Goal: Contribute content: Add original content to the website for others to see

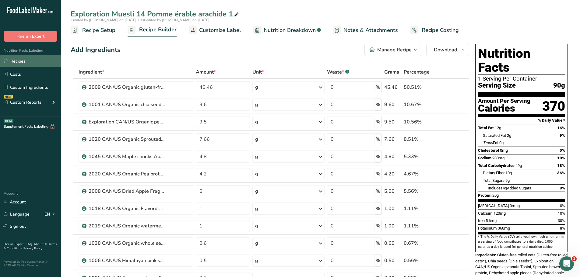
click at [22, 60] on link "Recipes" at bounding box center [30, 61] width 61 height 12
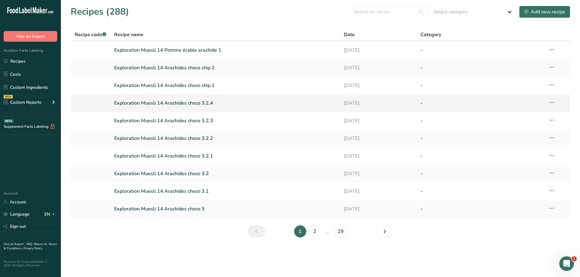
click at [204, 103] on link "Exploration Muesli 14 Arachides choco 3.2.4" at bounding box center [225, 103] width 223 height 13
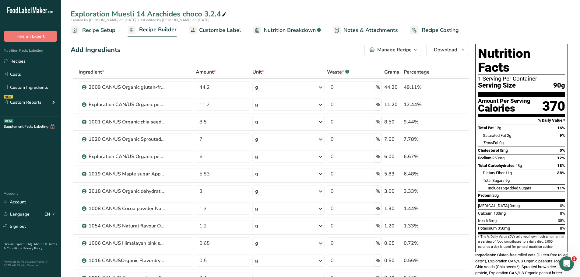
click at [415, 51] on icon "button" at bounding box center [415, 50] width 5 height 8
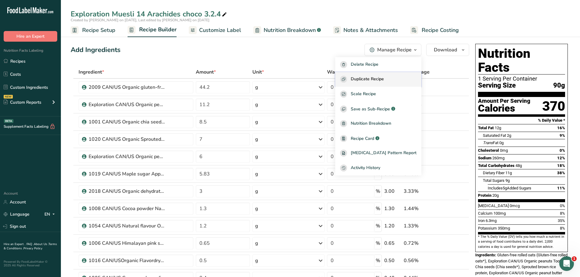
click at [375, 77] on span "Duplicate Recipe" at bounding box center [367, 79] width 33 height 7
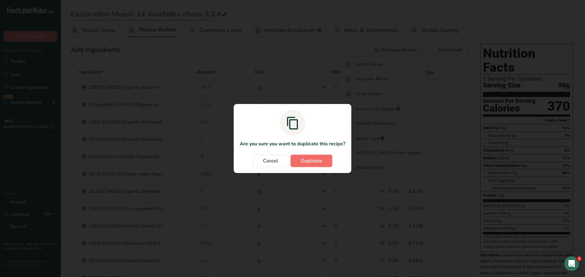
click at [314, 159] on span "Duplicate" at bounding box center [311, 160] width 21 height 7
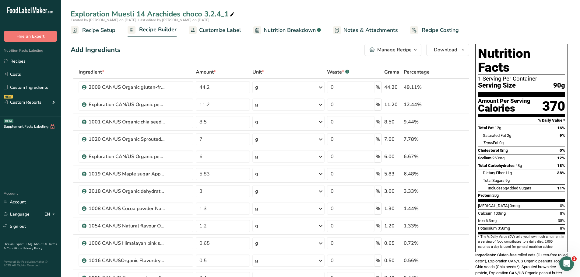
click at [227, 13] on div "Exploration Muesli 14 Arachides choco 3.2.4_1" at bounding box center [153, 14] width 165 height 11
type input "Exploration Muesli 14 Choco orange arach canb 1"
click at [245, 48] on div "Add Ingredients Manage Recipe Delete Recipe Duplicate Recipe Scale Recipe Save …" at bounding box center [270, 50] width 399 height 12
click at [217, 88] on input "44.2" at bounding box center [223, 87] width 55 height 12
type input "44.33"
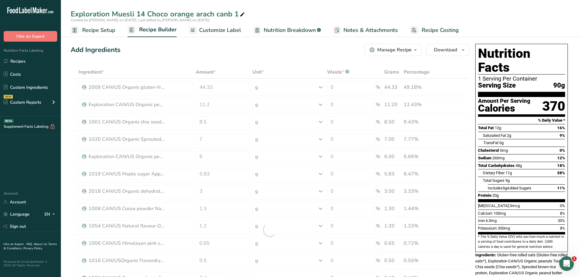
click at [164, 72] on div "Ingredient * Amount * Unit * Waste * .a-a{fill:#347362;}.b-a{fill:#fff;} Grams …" at bounding box center [270, 230] width 399 height 329
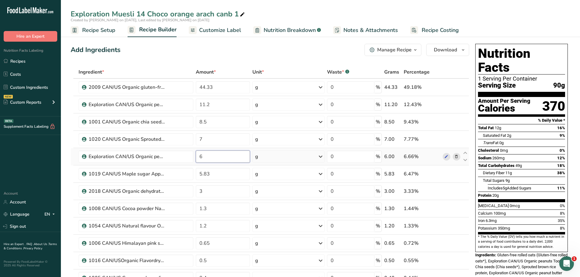
click at [205, 159] on input "6" at bounding box center [223, 157] width 55 height 12
type input "4"
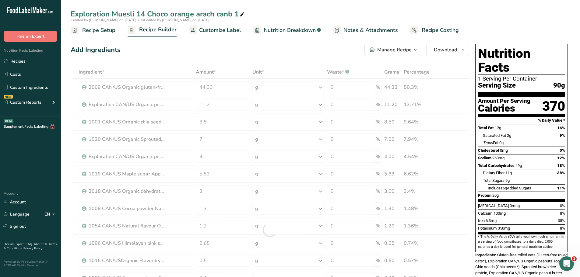
click at [264, 51] on div "Add Ingredients Manage Recipe Delete Recipe Duplicate Recipe Scale Recipe Save …" at bounding box center [270, 50] width 399 height 12
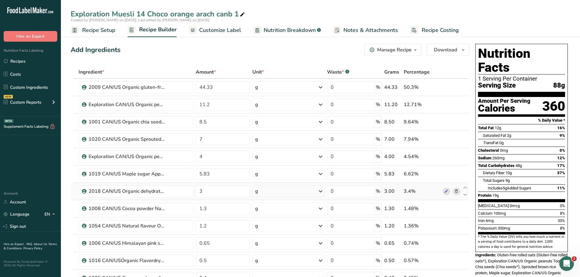
click at [456, 190] on icon at bounding box center [456, 192] width 4 height 6
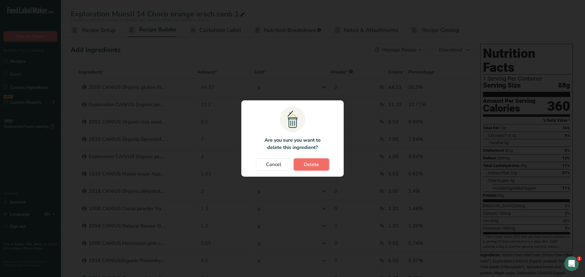
click at [314, 166] on span "Delete" at bounding box center [311, 164] width 15 height 7
type input "1.3"
type input "1.2"
type input "0.65"
type input "0.5"
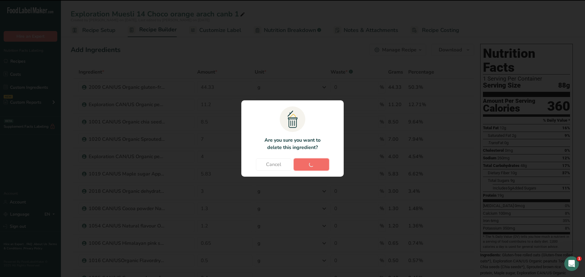
type input "0.4"
type input "0.1"
type input "0.08"
type input "0.04"
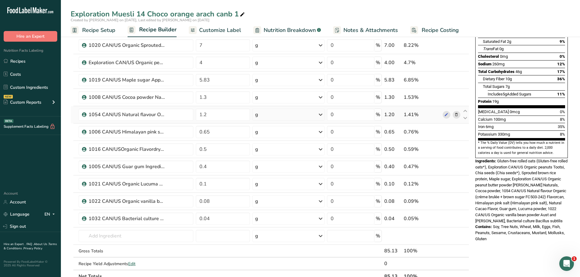
scroll to position [96, 0]
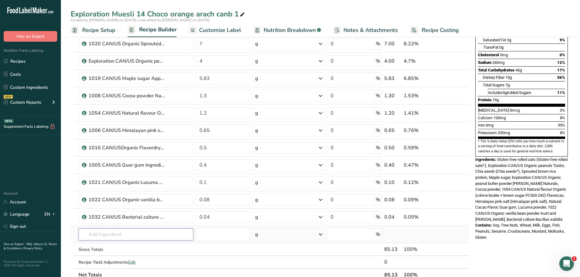
click at [98, 236] on input "text" at bounding box center [136, 235] width 115 height 12
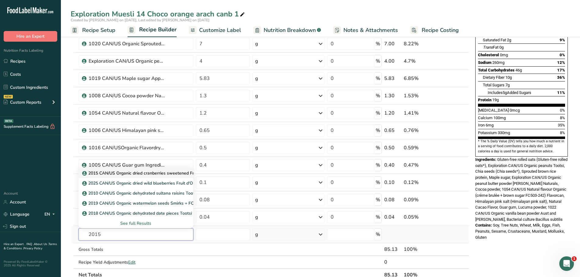
type input "2015"
click at [155, 174] on p "2015 CAN/US Organic dried cranberries sweetened Fruit d'Or" at bounding box center [145, 173] width 125 height 6
type input "2015 CAN/US Organic dried cranberries sweetened Fruit d'Or"
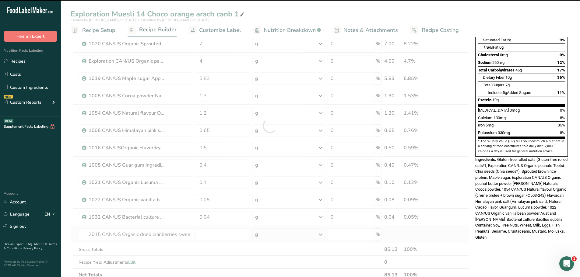
type input "0"
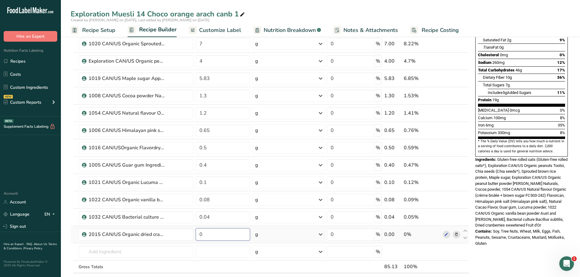
click at [207, 234] on input "0" at bounding box center [223, 235] width 55 height 12
type input "3"
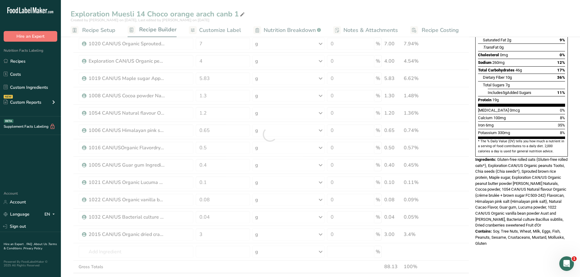
click at [513, 242] on div "Nutrition Facts 1 Serving Per Container Serving Size 85g Amount Per Serving Cal…" at bounding box center [521, 230] width 97 height 569
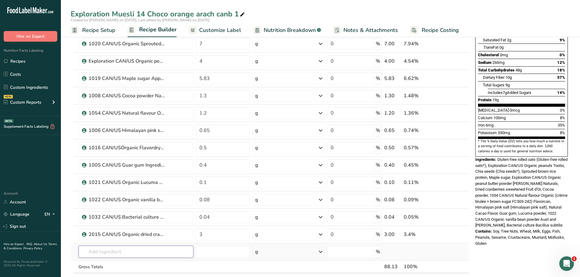
click at [93, 253] on input "text" at bounding box center [136, 252] width 115 height 12
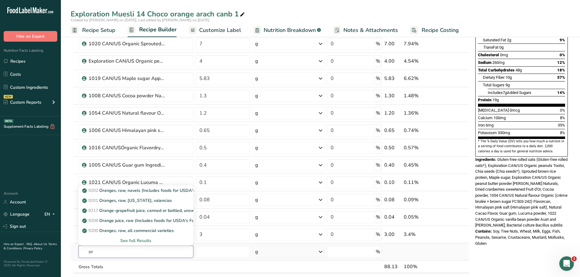
type input "o"
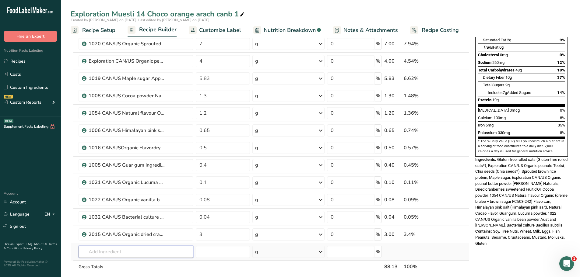
click at [88, 250] on input "text" at bounding box center [136, 252] width 115 height 12
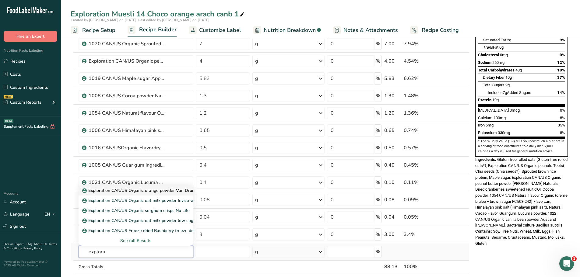
type input "explora"
click at [163, 187] on link "Exploration CAN/US Organic orange powder Van Drunen (with rice powder)" at bounding box center [136, 191] width 115 height 10
type input "Exploration CAN/US Organic orange powder Van Drunen (with rice powder)"
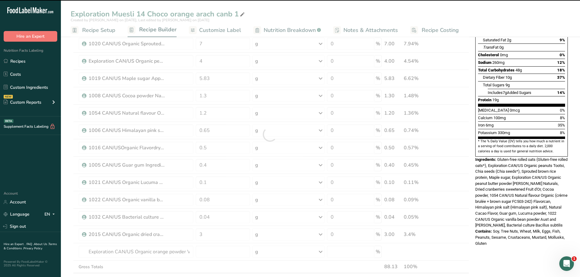
type input "0"
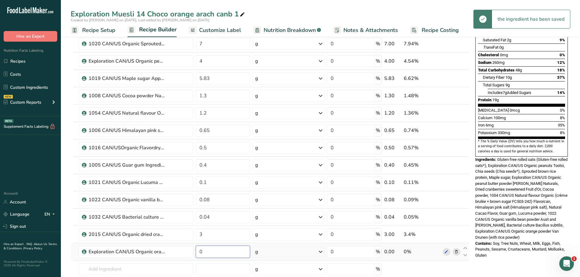
click at [205, 252] on input "0" at bounding box center [223, 252] width 55 height 12
type input "3"
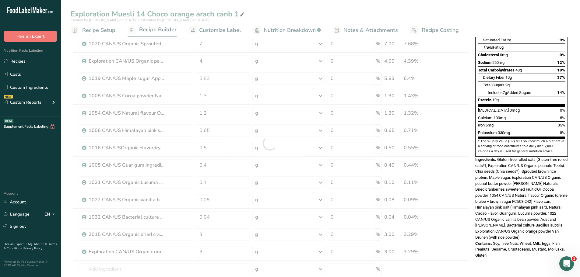
click at [520, 251] on div "Nutrition Facts 1 Serving Per Container Serving Size 88g Amount Per Serving Cal…" at bounding box center [521, 239] width 97 height 586
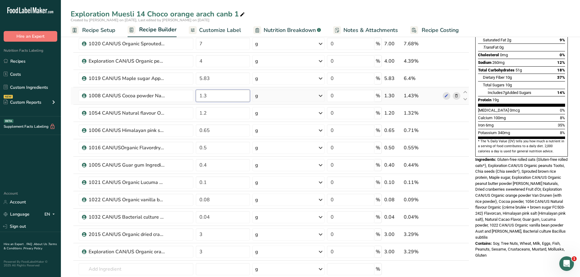
click at [210, 96] on input "1.3" at bounding box center [223, 96] width 55 height 12
type input "1.1"
click at [387, 12] on div "Exploration Muesli 14 Choco orange arach canb 1 Created by [PERSON_NAME] on [DA…" at bounding box center [320, 239] width 519 height 606
click at [213, 114] on input "1.2" at bounding box center [223, 113] width 55 height 12
type input "1"
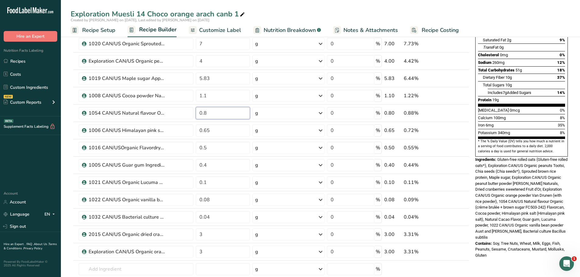
type input "0.8"
click at [305, 12] on div "Exploration Muesli 14 Choco orange arach canb 1 Created by [PERSON_NAME] on [DA…" at bounding box center [320, 239] width 519 height 606
click at [213, 132] on input "0.65" at bounding box center [223, 131] width 55 height 12
type input "0.5"
click at [286, 9] on div "Exploration Muesli 14 Choco orange arach canb 1 Created by [PERSON_NAME] on [DA…" at bounding box center [320, 239] width 519 height 606
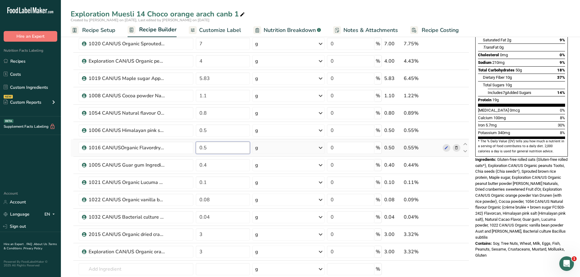
click at [205, 146] on input "0.5" at bounding box center [223, 148] width 55 height 12
type input "0.3"
click at [288, 6] on div "Exploration Muesli 14 Choco orange arach canb 1 Created by [PERSON_NAME] on [DA…" at bounding box center [320, 239] width 519 height 606
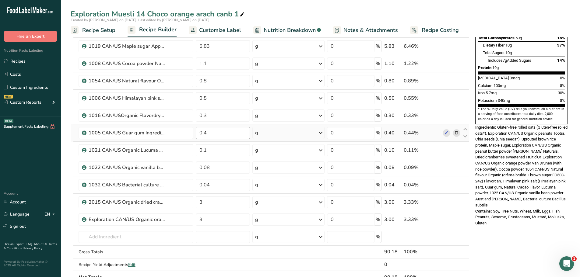
scroll to position [124, 0]
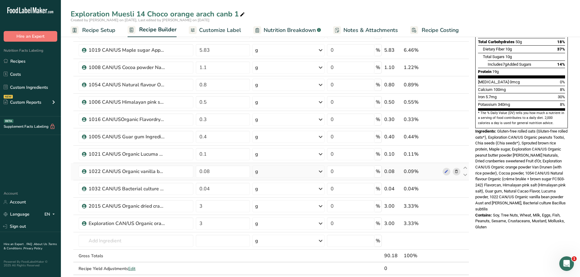
click at [457, 172] on icon at bounding box center [456, 172] width 4 height 6
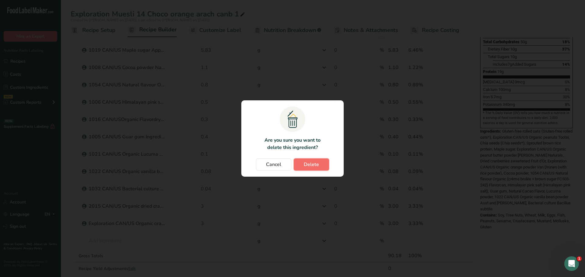
click at [320, 167] on button "Delete" at bounding box center [311, 165] width 35 height 12
type input "0.04"
type input "3"
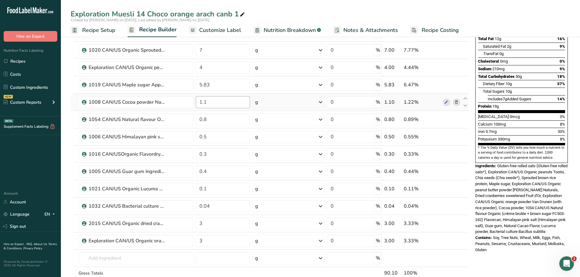
scroll to position [95, 0]
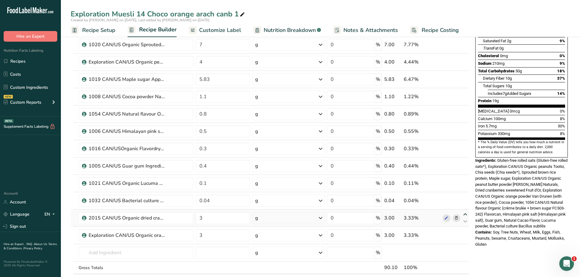
click at [465, 216] on icon at bounding box center [465, 215] width 7 height 5
type input "3"
type input "0.04"
click at [466, 197] on icon at bounding box center [465, 197] width 7 height 5
type input "3"
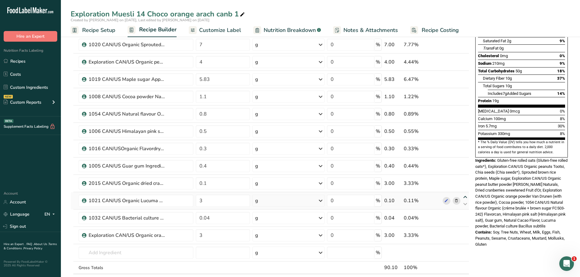
type input "0.1"
click at [466, 179] on icon at bounding box center [465, 180] width 7 height 5
type input "3"
type input "0.4"
click at [466, 163] on icon at bounding box center [465, 162] width 7 height 5
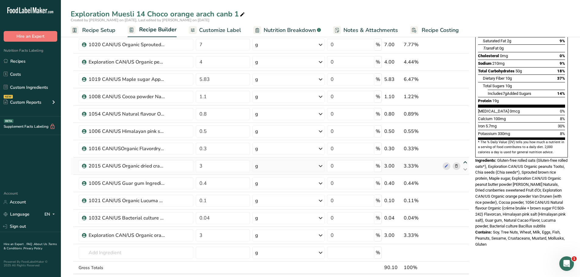
type input "3"
type input "0.3"
click at [466, 143] on icon at bounding box center [465, 145] width 7 height 5
type input "3"
type input "0.5"
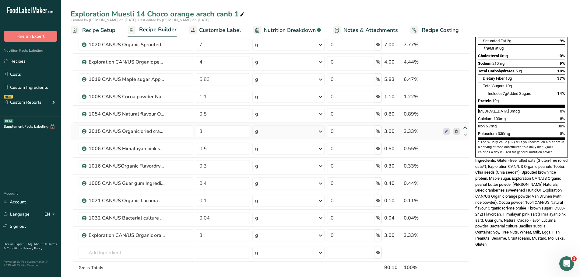
click at [465, 127] on icon at bounding box center [465, 128] width 7 height 5
type input "3"
type input "0.8"
click at [466, 111] on icon at bounding box center [465, 110] width 7 height 5
type input "3"
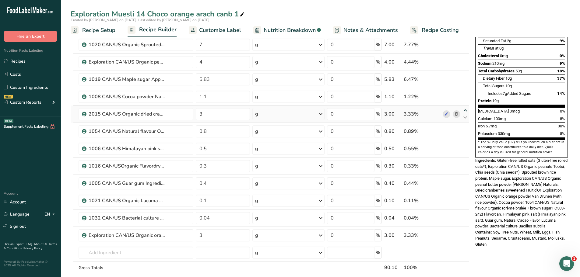
type input "1.1"
click at [466, 230] on icon at bounding box center [465, 232] width 7 height 5
type input "3"
type input "0.04"
click at [466, 214] on icon at bounding box center [465, 215] width 7 height 5
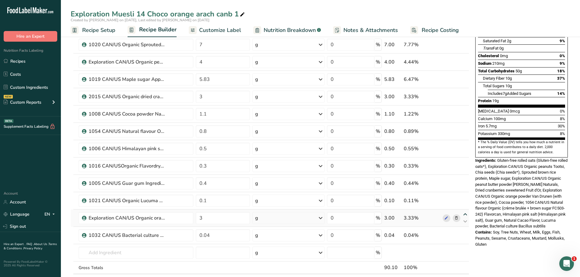
type input "3"
type input "0.1"
click at [465, 197] on icon at bounding box center [465, 197] width 7 height 5
type input "3"
type input "0.4"
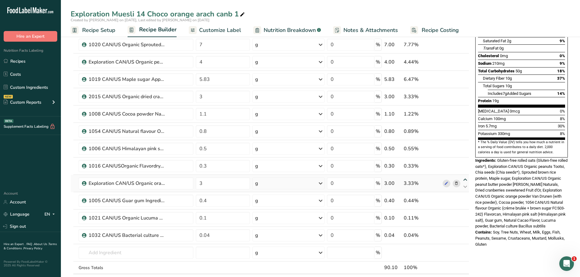
click at [466, 179] on icon at bounding box center [465, 180] width 7 height 5
type input "3"
type input "0.3"
click at [465, 162] on icon at bounding box center [465, 162] width 7 height 5
type input "3"
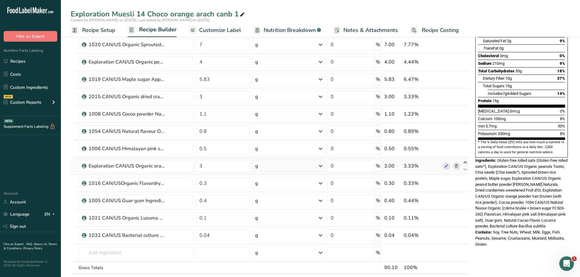
type input "0.5"
click at [464, 145] on icon at bounding box center [465, 145] width 7 height 5
type input "3"
type input "0.8"
click at [464, 127] on icon at bounding box center [465, 128] width 7 height 5
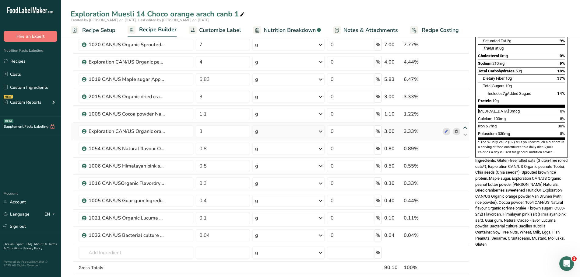
type input "3"
type input "1.1"
click at [457, 218] on icon at bounding box center [456, 218] width 4 height 6
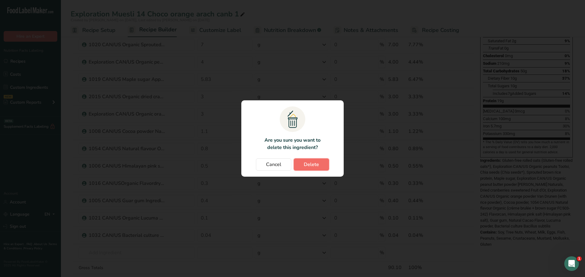
click at [317, 161] on span "Delete" at bounding box center [311, 164] width 15 height 7
type input "0.04"
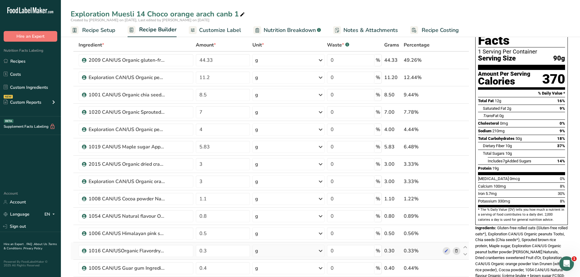
scroll to position [27, 0]
click at [209, 249] on input "0.3" at bounding box center [223, 251] width 55 height 12
type input "0.2"
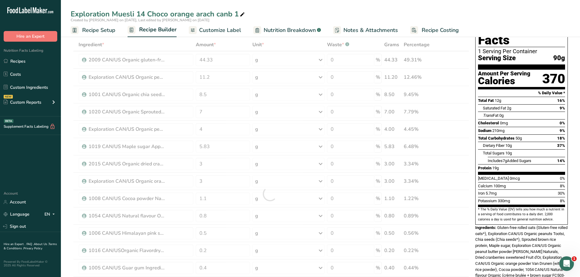
click at [295, 7] on div "Exploration Muesli 14 Choco orange arach canb 1 Created by [PERSON_NAME] on [DA…" at bounding box center [320, 18] width 519 height 37
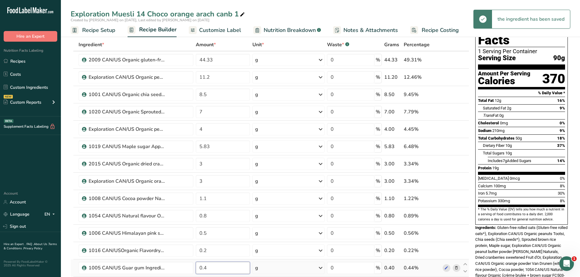
click at [208, 269] on input "0.4" at bounding box center [223, 268] width 55 height 12
type input "0.5"
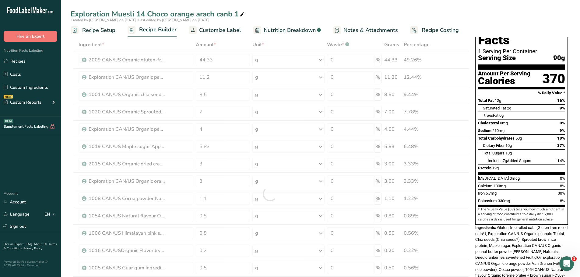
click at [309, 12] on div "Exploration Muesli 14 Choco orange arach canb 1" at bounding box center [320, 14] width 519 height 11
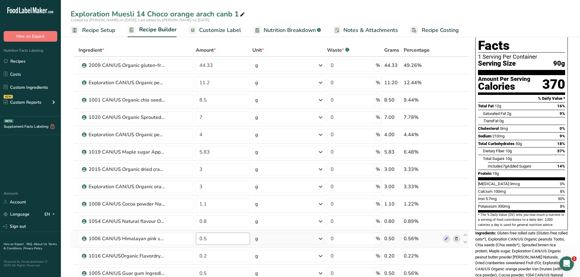
scroll to position [0, 0]
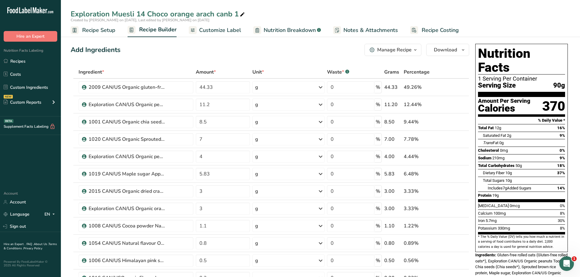
click at [296, 30] on span "Nutrition Breakdown" at bounding box center [290, 30] width 52 height 8
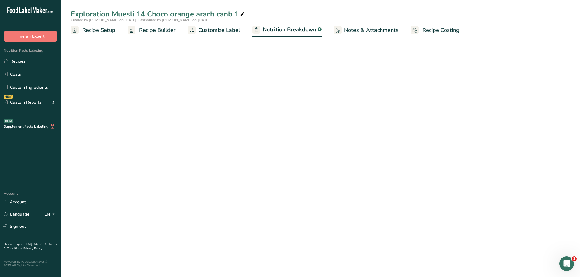
select select "Calories"
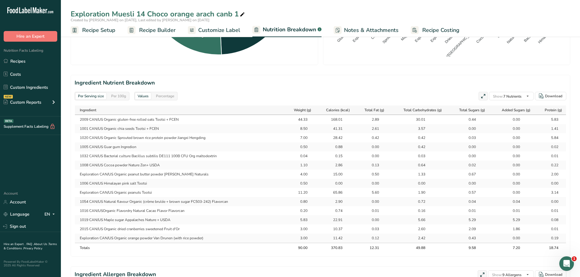
scroll to position [237, 0]
click at [158, 31] on span "Recipe Builder" at bounding box center [157, 30] width 37 height 8
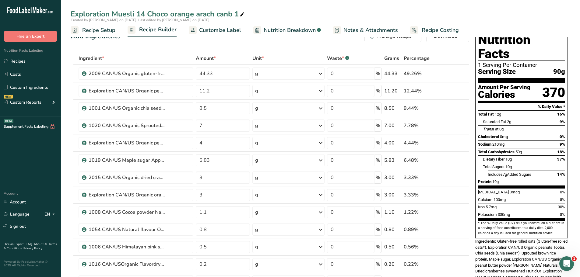
scroll to position [13, 0]
click at [204, 128] on input "7" at bounding box center [223, 126] width 55 height 12
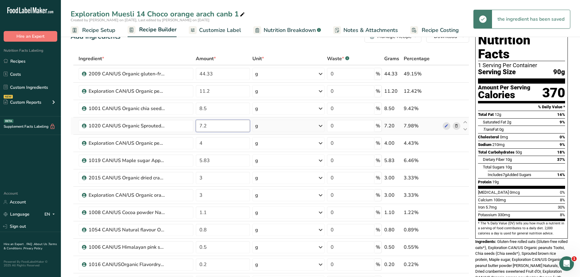
click at [207, 124] on input "7.2" at bounding box center [223, 126] width 55 height 12
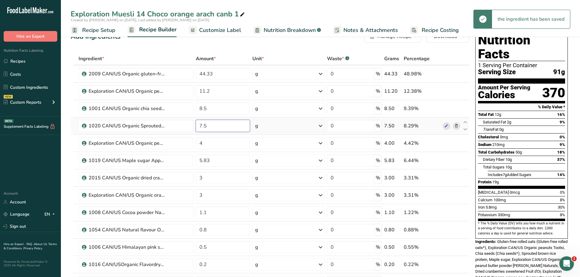
click at [209, 126] on input "7.5" at bounding box center [223, 126] width 55 height 12
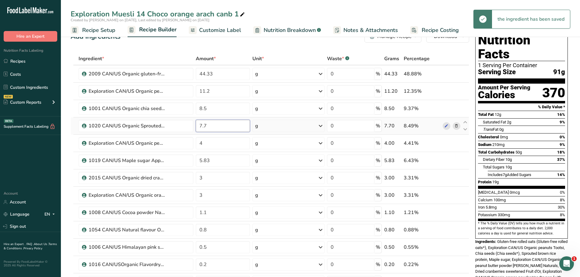
click at [208, 126] on input "7.7" at bounding box center [223, 126] width 55 height 12
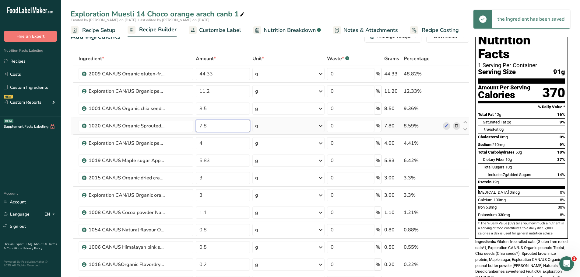
click at [205, 125] on input "7.8" at bounding box center [223, 126] width 55 height 12
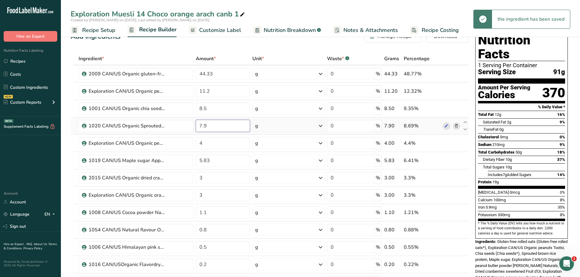
click at [208, 127] on input "7.9" at bounding box center [223, 126] width 55 height 12
type input "7"
type input "8"
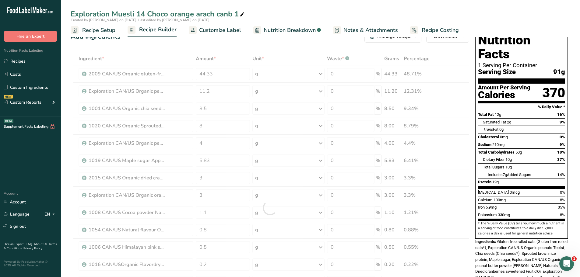
click at [161, 52] on div "Ingredient * Amount * Unit * Waste * .a-a{fill:#347362;}.b-a{fill:#fff;} Grams …" at bounding box center [270, 208] width 399 height 312
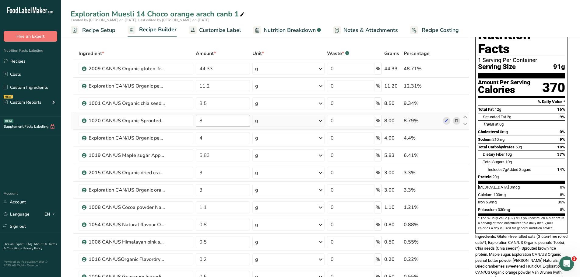
scroll to position [18, 0]
click at [203, 193] on input "3" at bounding box center [223, 191] width 55 height 12
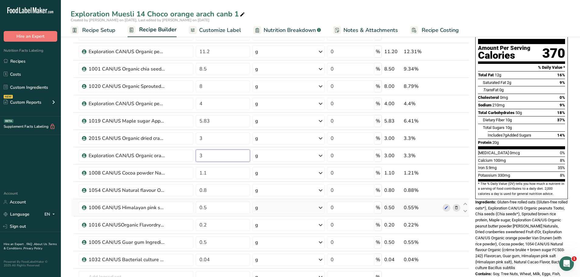
scroll to position [53, 0]
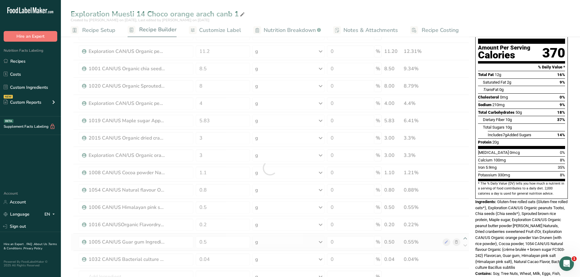
click at [466, 237] on div "Ingredient * Amount * Unit * Waste * .a-a{fill:#347362;}.b-a{fill:#fff;} Grams …" at bounding box center [270, 168] width 399 height 312
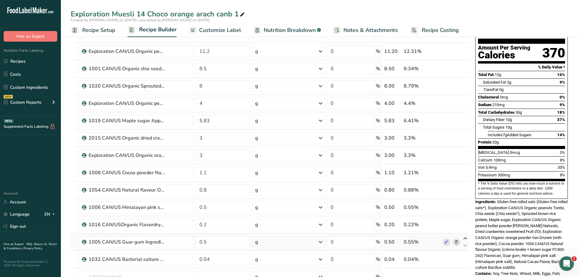
click at [465, 239] on icon at bounding box center [465, 239] width 7 height 5
type input "0.5"
type input "0.2"
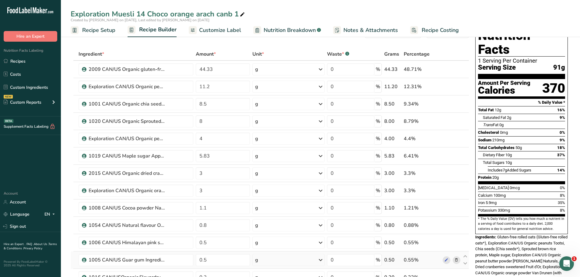
scroll to position [0, 0]
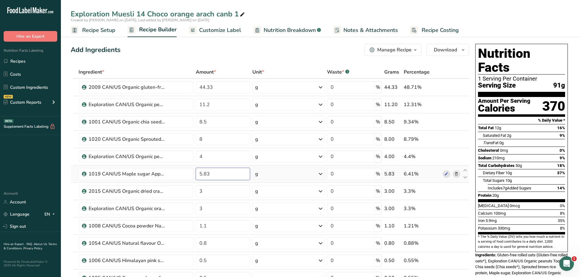
click at [202, 175] on input "5.83" at bounding box center [223, 174] width 55 height 12
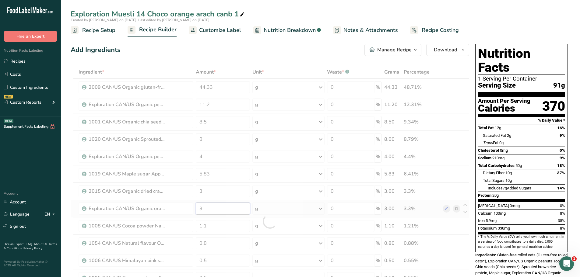
click at [203, 210] on div "Ingredient * Amount * Unit * Waste * .a-a{fill:#347362;}.b-a{fill:#fff;} Grams …" at bounding box center [270, 222] width 399 height 312
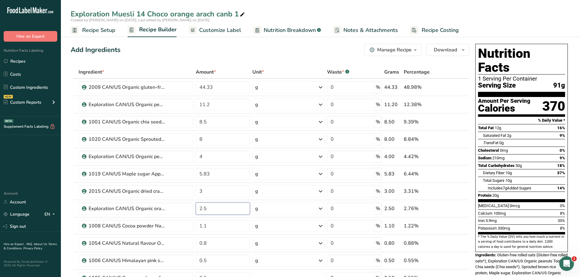
type input "2.5"
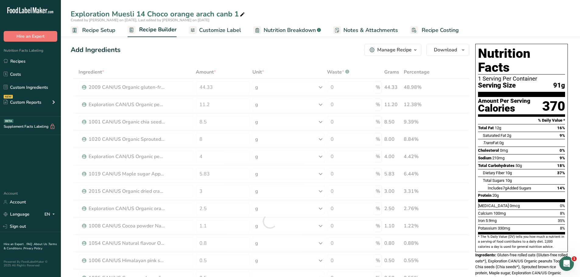
click at [237, 53] on div "Add Ingredients Manage Recipe Delete Recipe Duplicate Recipe Scale Recipe Save …" at bounding box center [270, 50] width 399 height 12
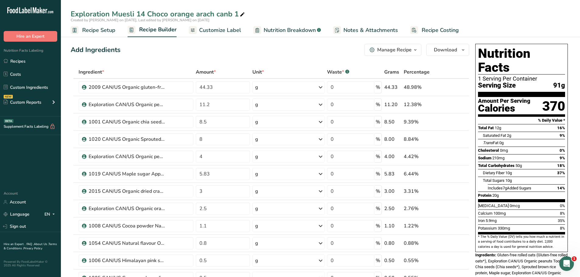
click at [302, 32] on span "Nutrition Breakdown" at bounding box center [290, 30] width 52 height 8
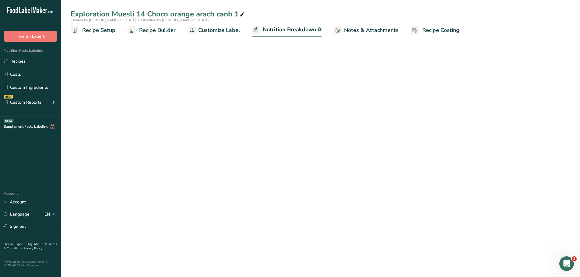
select select "Calories"
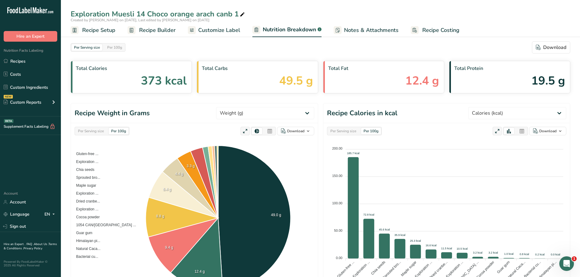
click at [147, 34] on span "Recipe Builder" at bounding box center [157, 30] width 37 height 8
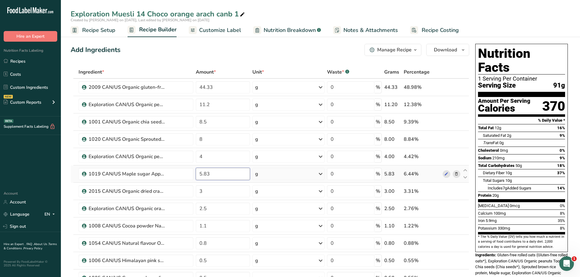
click at [209, 173] on input "5.83" at bounding box center [223, 174] width 55 height 12
type input "5.1"
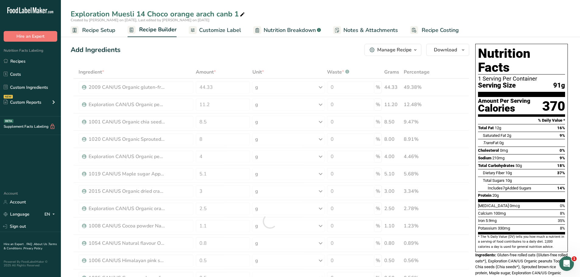
click at [238, 51] on div "Add Ingredients Manage Recipe Delete Recipe Duplicate Recipe Scale Recipe Save …" at bounding box center [270, 50] width 399 height 12
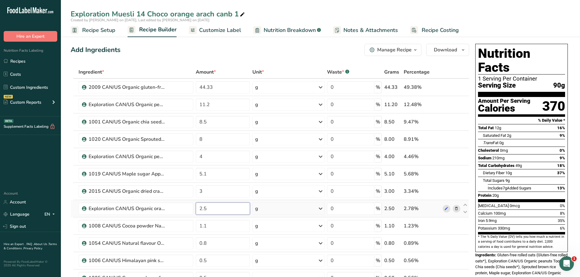
click at [206, 209] on input "2.5" at bounding box center [223, 209] width 55 height 12
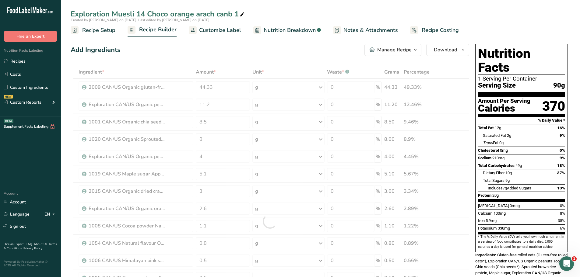
click at [242, 52] on div "Add Ingredients Manage Recipe Delete Recipe Duplicate Recipe Scale Recipe Save …" at bounding box center [270, 50] width 399 height 12
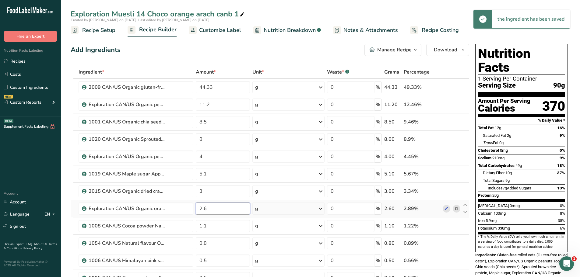
click at [210, 208] on input "2.6" at bounding box center [223, 209] width 55 height 12
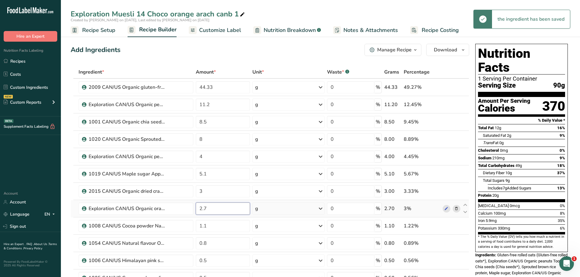
click at [209, 210] on input "2.7" at bounding box center [223, 209] width 55 height 12
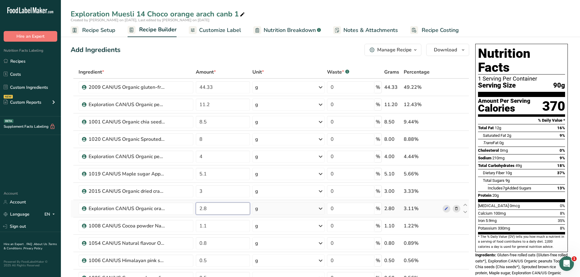
click at [210, 207] on input "2.8" at bounding box center [223, 209] width 55 height 12
type input "2.73"
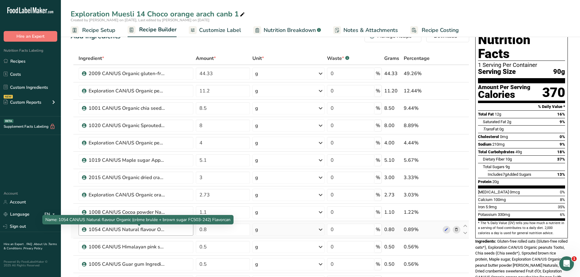
scroll to position [16, 0]
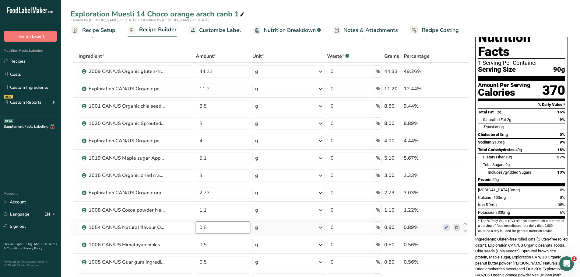
click at [206, 227] on input "0.8" at bounding box center [223, 228] width 55 height 12
type input "0.5"
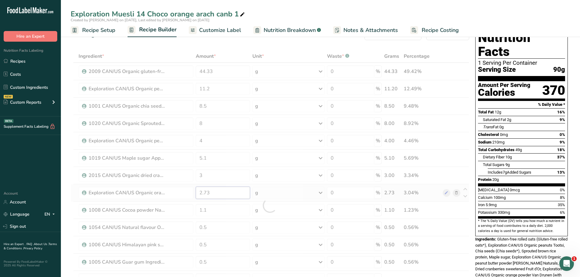
click at [211, 192] on div "Ingredient * Amount * Unit * Waste * .a-a{fill:#347362;}.b-a{fill:#fff;} Grams …" at bounding box center [270, 206] width 399 height 312
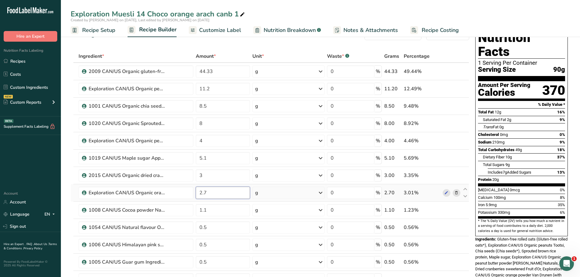
type input "2"
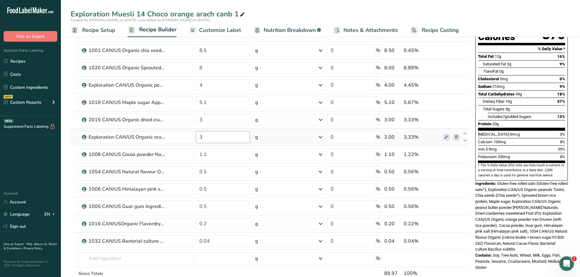
scroll to position [65, 0]
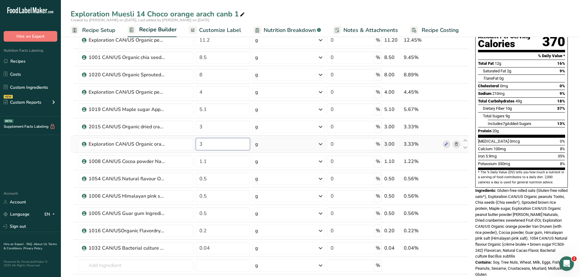
click at [205, 144] on input "3" at bounding box center [223, 144] width 55 height 12
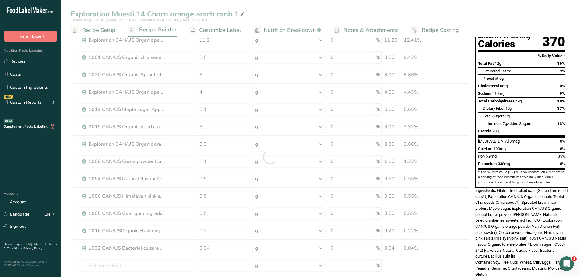
click at [287, 7] on div "Exploration Muesli 14 Choco orange arach canb 1 Created by [PERSON_NAME] on [DA…" at bounding box center [320, 252] width 519 height 571
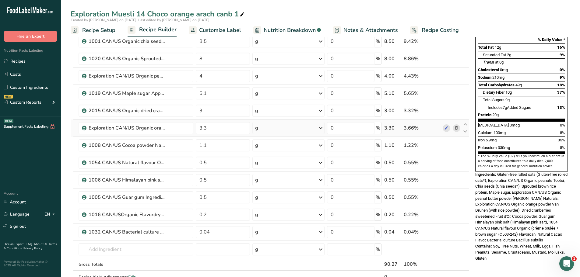
scroll to position [86, 0]
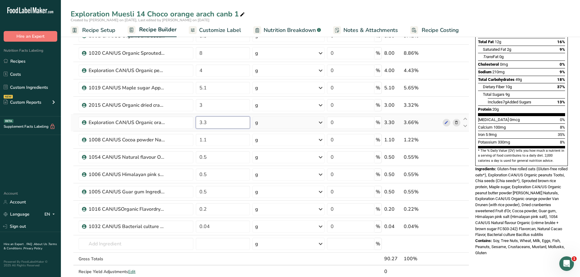
click at [207, 122] on input "3.3" at bounding box center [223, 123] width 55 height 12
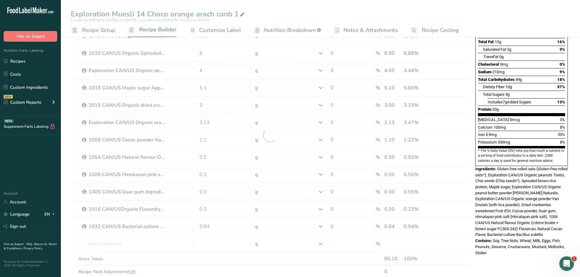
click at [278, 11] on div "Exploration Muesli 14 Choco orange arach canb 1 Created by [PERSON_NAME] on [DA…" at bounding box center [320, 230] width 519 height 571
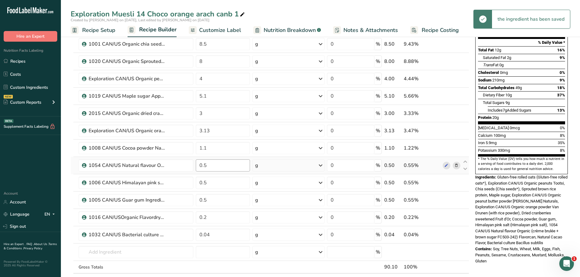
scroll to position [77, 0]
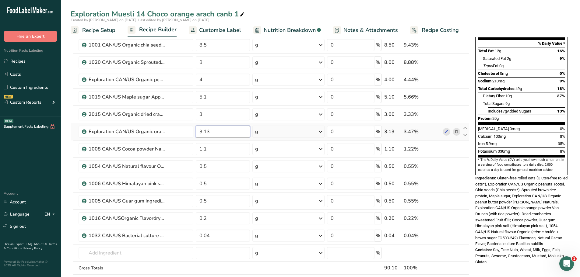
click at [207, 132] on input "3.13" at bounding box center [223, 132] width 55 height 12
click at [284, 10] on div "Exploration Muesli 14 Choco orange arach canb 1 Created by [PERSON_NAME] on [DA…" at bounding box center [320, 240] width 519 height 571
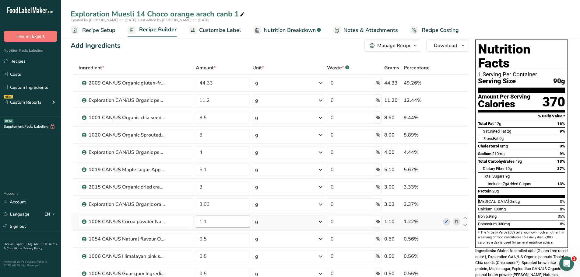
scroll to position [0, 0]
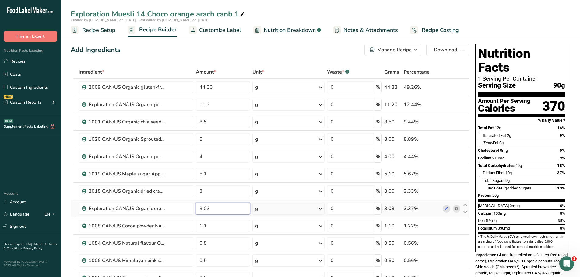
click at [210, 210] on input "3.03" at bounding box center [223, 209] width 55 height 12
type input "3"
type input "2.9"
click at [201, 192] on input "3" at bounding box center [223, 191] width 55 height 12
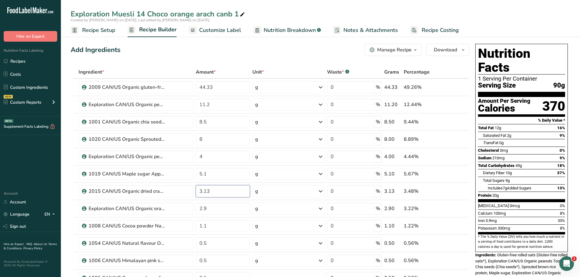
type input "3.13"
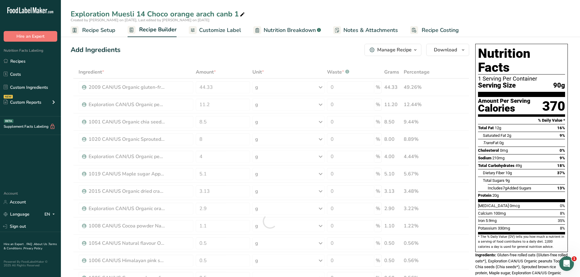
click at [238, 55] on div "Add Ingredients Manage Recipe Delete Recipe Duplicate Recipe Scale Recipe Save …" at bounding box center [270, 50] width 399 height 12
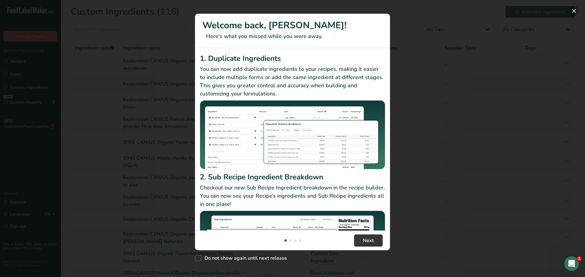
click at [573, 13] on button "New Features" at bounding box center [574, 11] width 10 height 10
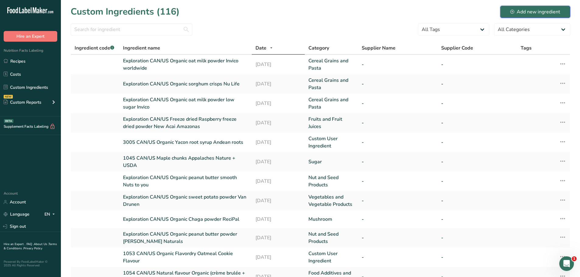
click at [539, 9] on div "Add new ingredient" at bounding box center [535, 11] width 50 height 7
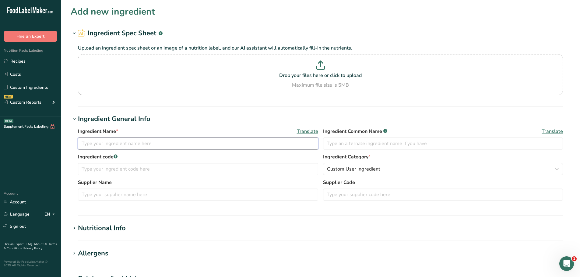
click at [90, 142] on input "text" at bounding box center [198, 144] width 240 height 12
type input "Exploration CAN/US Organic orange powder Van Drunen (with rice powder)"
click at [66, 162] on section "Add new ingredient Ingredient Spec Sheet .a-a{fill:#347362;}.b-a{fill:#fff;} Up…" at bounding box center [320, 223] width 519 height 447
click at [412, 171] on div "Custom User Ingredient" at bounding box center [441, 169] width 229 height 7
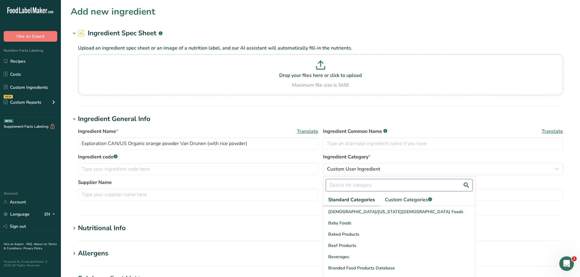
click at [372, 185] on input "text" at bounding box center [399, 185] width 147 height 12
type input "frui"
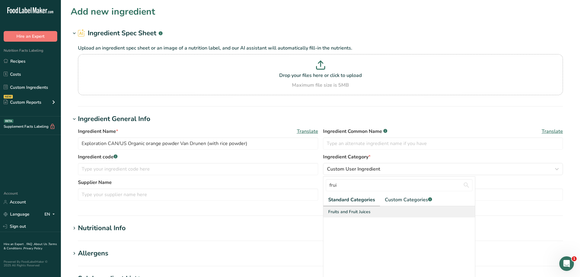
click at [362, 210] on span "Fruits and Fruit Juices" at bounding box center [349, 212] width 42 height 6
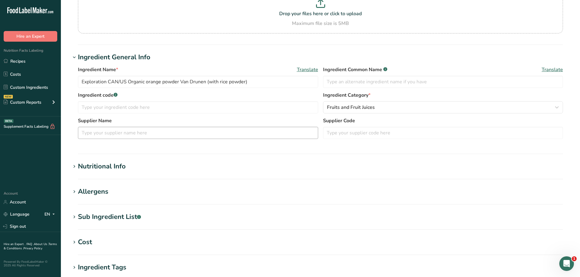
scroll to position [62, 0]
click at [75, 166] on icon at bounding box center [74, 166] width 5 height 9
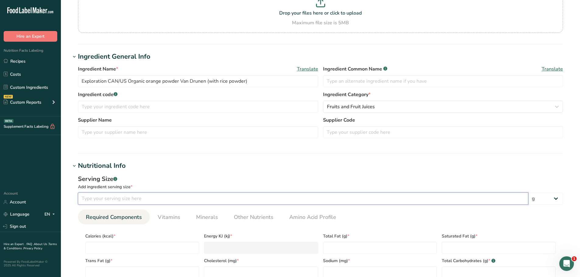
click at [104, 199] on input "number" at bounding box center [303, 199] width 450 height 12
type input "100"
click at [74, 222] on div "Serving Size .a-a{fill:#347362;}.b-a{fill:#fff;} Add ingredient serving size * …" at bounding box center [321, 241] width 500 height 141
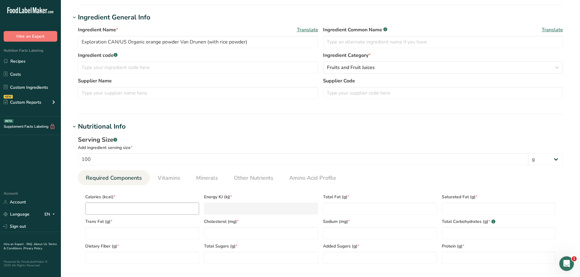
scroll to position [102, 0]
click at [98, 212] on input "number" at bounding box center [142, 209] width 114 height 12
type input "3"
type KJ "12.6"
type input "38"
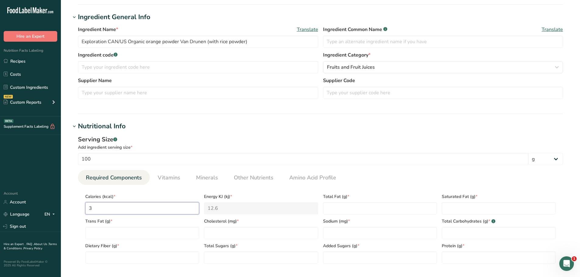
type KJ "159"
type input "380"
type KJ "1589.9"
type input "380.7"
type KJ "1592.8"
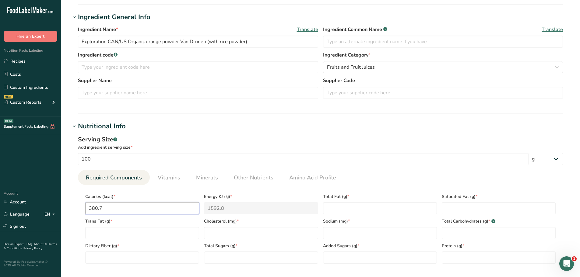
type input "380.72"
type KJ "1592.9"
type input "380.72"
click at [179, 191] on div "Calories (kcal) * 380.72" at bounding box center [142, 202] width 119 height 25
click at [257, 179] on span "Other Nutrients" at bounding box center [254, 178] width 40 height 8
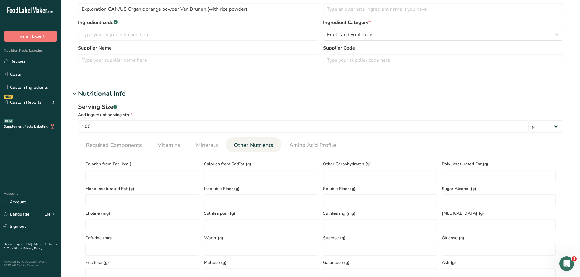
scroll to position [150, 0]
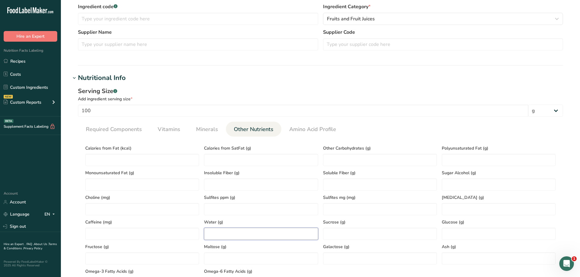
click at [220, 234] on input "number" at bounding box center [261, 234] width 114 height 12
type input "8"
click at [446, 129] on ul "Required Components Vitamins Minerals Other Nutrients Amino Acid Profile" at bounding box center [320, 129] width 485 height 15
click at [114, 128] on span "Required Components" at bounding box center [114, 129] width 56 height 8
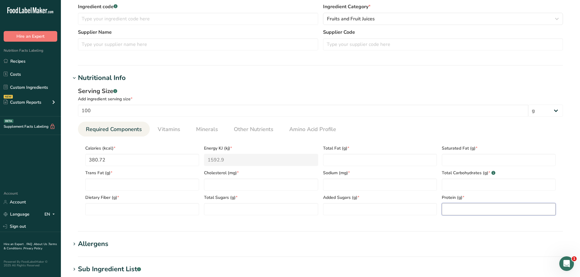
click at [451, 210] on input "number" at bounding box center [499, 209] width 114 height 12
type input "6.27"
click at [513, 132] on ul "Required Components Vitamins Minerals Other Nutrients Amino Acid Profile" at bounding box center [320, 129] width 485 height 15
click at [447, 182] on Carbohydrates "number" at bounding box center [499, 185] width 114 height 12
type Carbohydrates "80.7"
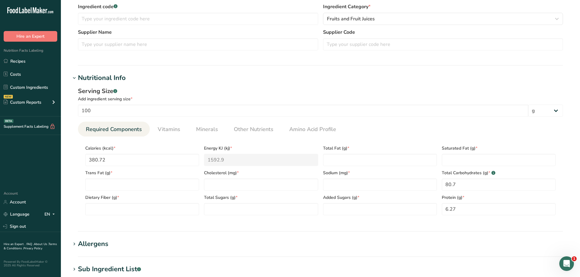
click at [411, 128] on ul "Required Components Vitamins Minerals Other Nutrients Amino Acid Profile" at bounding box center [320, 129] width 485 height 15
click at [333, 159] on Fat "number" at bounding box center [380, 160] width 114 height 12
type Fat "3.87"
click at [383, 128] on ul "Required Components Vitamins Minerals Other Nutrients Amino Acid Profile" at bounding box center [320, 129] width 485 height 15
click at [252, 126] on span "Other Nutrients" at bounding box center [254, 129] width 40 height 8
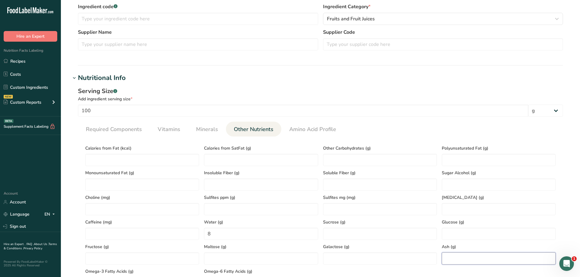
click at [453, 258] on input "number" at bounding box center [499, 259] width 114 height 12
type input "1.14"
click at [402, 135] on ul "Required Components Vitamins Minerals Other Nutrients Amino Acid Profile" at bounding box center [320, 129] width 485 height 15
click at [114, 126] on span "Required Components" at bounding box center [114, 129] width 56 height 8
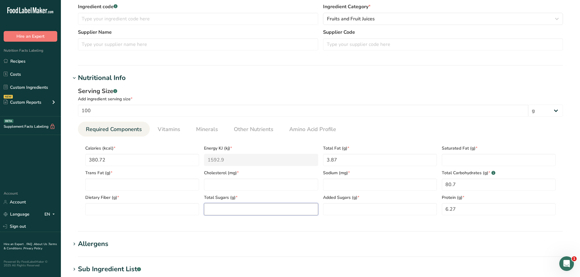
click at [220, 206] on Sugars "number" at bounding box center [261, 209] width 114 height 12
type Sugars "14.43"
click at [375, 224] on div "Serving Size .a-a{fill:#347362;}.b-a{fill:#fff;} Add ingredient serving size * …" at bounding box center [321, 153] width 500 height 141
click at [336, 211] on Sugars "number" at bounding box center [380, 209] width 114 height 12
type Sugars "0"
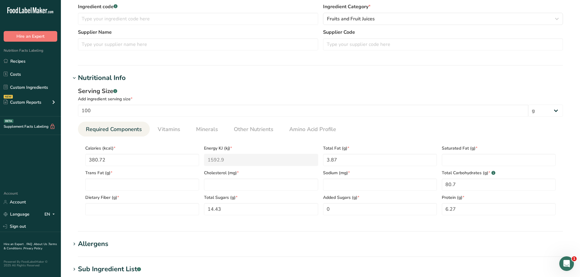
click at [370, 225] on section "Nutritional Info Serving Size .a-a{fill:#347362;}.b-a{fill:#fff;} Add ingredien…" at bounding box center [321, 152] width 500 height 159
click at [96, 212] on Fiber "number" at bounding box center [142, 209] width 114 height 12
type Fiber "5.86"
click at [185, 223] on div "Serving Size .a-a{fill:#347362;}.b-a{fill:#fff;} Add ingredient serving size * …" at bounding box center [321, 153] width 500 height 141
click at [454, 160] on Fat "number" at bounding box center [499, 160] width 114 height 12
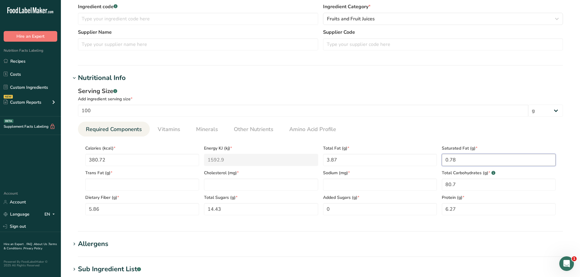
type Fat "0.78"
click at [442, 223] on div "Serving Size .a-a{fill:#347362;}.b-a{fill:#fff;} Add ingredient serving size * …" at bounding box center [321, 153] width 500 height 141
click at [252, 132] on span "Other Nutrients" at bounding box center [254, 129] width 40 height 8
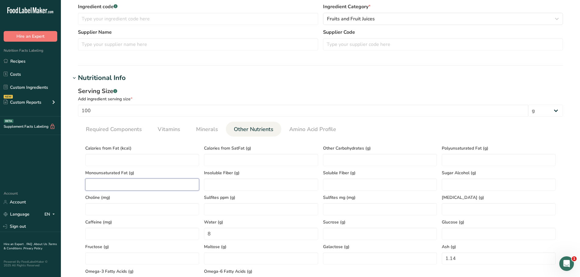
click at [101, 185] on Fat "number" at bounding box center [142, 185] width 114 height 12
type Fat "0.43"
click at [452, 160] on Fat "number" at bounding box center [499, 160] width 114 height 12
type Fat "0.39"
click at [409, 132] on ul "Required Components Vitamins Minerals Other Nutrients Amino Acid Profile" at bounding box center [320, 129] width 485 height 15
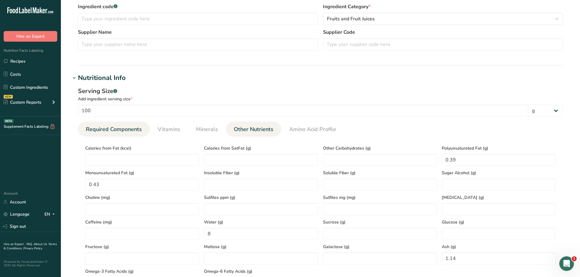
click at [105, 130] on span "Required Components" at bounding box center [114, 129] width 56 height 8
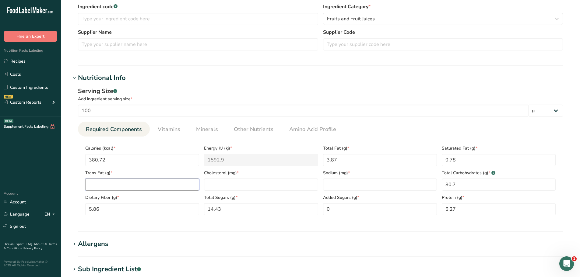
click at [114, 185] on Fat "number" at bounding box center [142, 185] width 114 height 12
type Fat "0"
click at [384, 132] on ul "Required Components Vitamins Minerals Other Nutrients Amino Acid Profile" at bounding box center [320, 129] width 485 height 15
click at [214, 184] on input "number" at bounding box center [261, 185] width 114 height 12
type input "0"
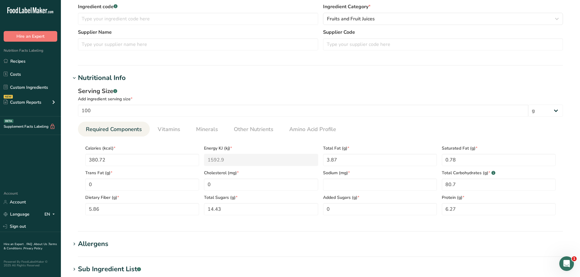
click at [384, 131] on ul "Required Components Vitamins Minerals Other Nutrients Amino Acid Profile" at bounding box center [320, 129] width 485 height 15
click at [174, 129] on span "Vitamins" at bounding box center [169, 129] width 23 height 8
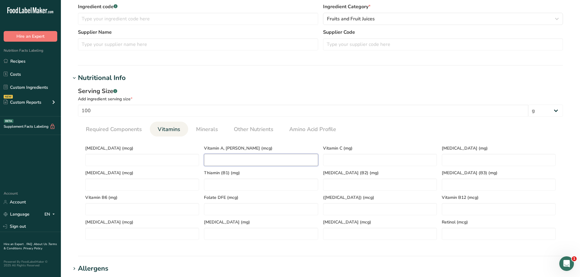
click at [210, 163] on RAE "number" at bounding box center [261, 160] width 114 height 12
type RAE "18.49"
click at [333, 159] on C "number" at bounding box center [380, 160] width 114 height 12
type C "77.98"
click at [420, 129] on ul "Required Components Vitamins Minerals Other Nutrients Amino Acid Profile" at bounding box center [320, 129] width 485 height 15
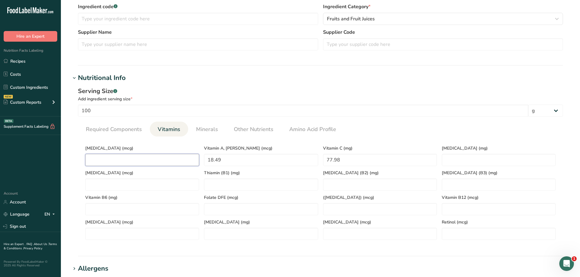
click at [88, 158] on D "number" at bounding box center [142, 160] width 114 height 12
type D "0"
click at [379, 135] on ul "Required Components Vitamins Minerals Other Nutrients Amino Acid Profile" at bounding box center [320, 129] width 485 height 15
click at [213, 127] on span "Minerals" at bounding box center [207, 129] width 22 height 8
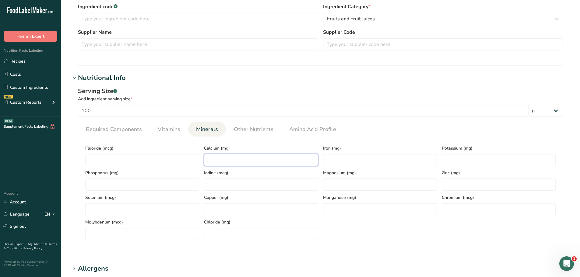
click at [217, 158] on input "number" at bounding box center [261, 160] width 114 height 12
type input "71.99"
click at [265, 145] on div "Calcium (mg) 71.99" at bounding box center [261, 154] width 119 height 25
click at [328, 162] on input "number" at bounding box center [380, 160] width 114 height 12
type input "0.41"
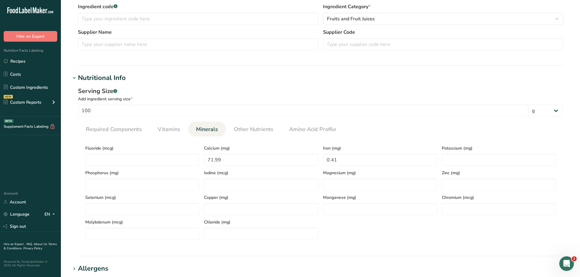
click at [370, 141] on section "Calories (kcal) * 380.72 Energy KJ (kj) * 1592.9 Total Fat (g) * 3.87 Saturated…" at bounding box center [320, 191] width 485 height 108
click at [447, 158] on input "number" at bounding box center [499, 160] width 114 height 12
type input "346.16"
click at [398, 139] on section "Calories (kcal) * 380.72 Energy KJ (kj) * 1592.9 Total Fat (g) * 3.87 Saturated…" at bounding box center [320, 191] width 485 height 108
click at [122, 127] on span "Required Components" at bounding box center [114, 129] width 56 height 8
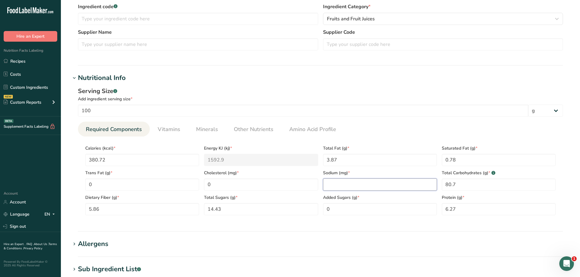
click at [334, 186] on input "number" at bounding box center [380, 185] width 114 height 12
type input "0.48"
click at [374, 135] on ul "Required Components Vitamins Minerals Other Nutrients Amino Acid Profile" at bounding box center [320, 129] width 485 height 15
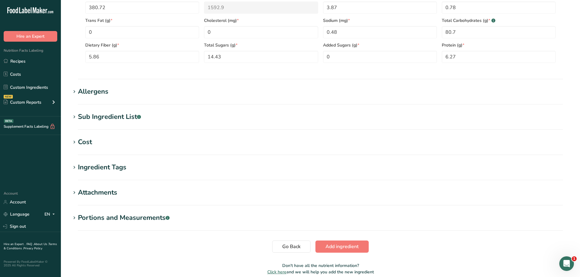
scroll to position [303, 0]
click at [352, 244] on span "Add ingredient" at bounding box center [342, 246] width 33 height 7
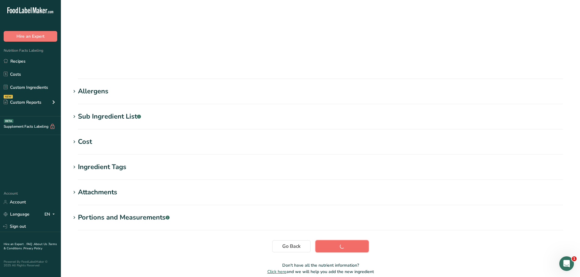
scroll to position [45, 0]
